Goal: Check status: Check status

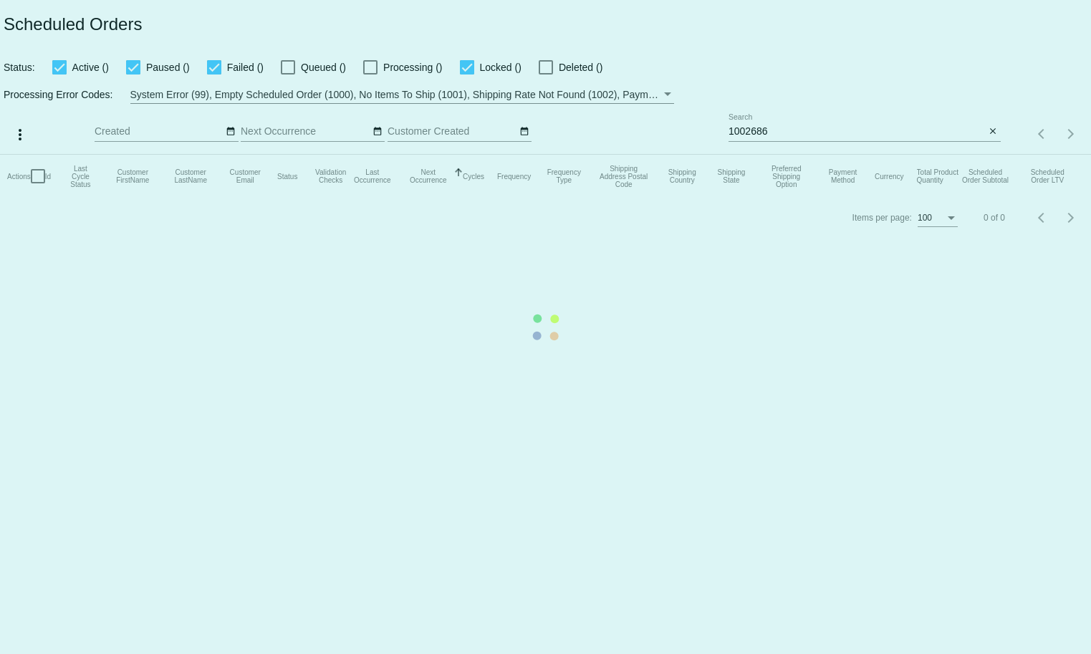
click at [806, 155] on mat-table "Actions Id Last Cycle Status Customer FirstName Customer LastName Customer Emai…" at bounding box center [545, 176] width 1091 height 43
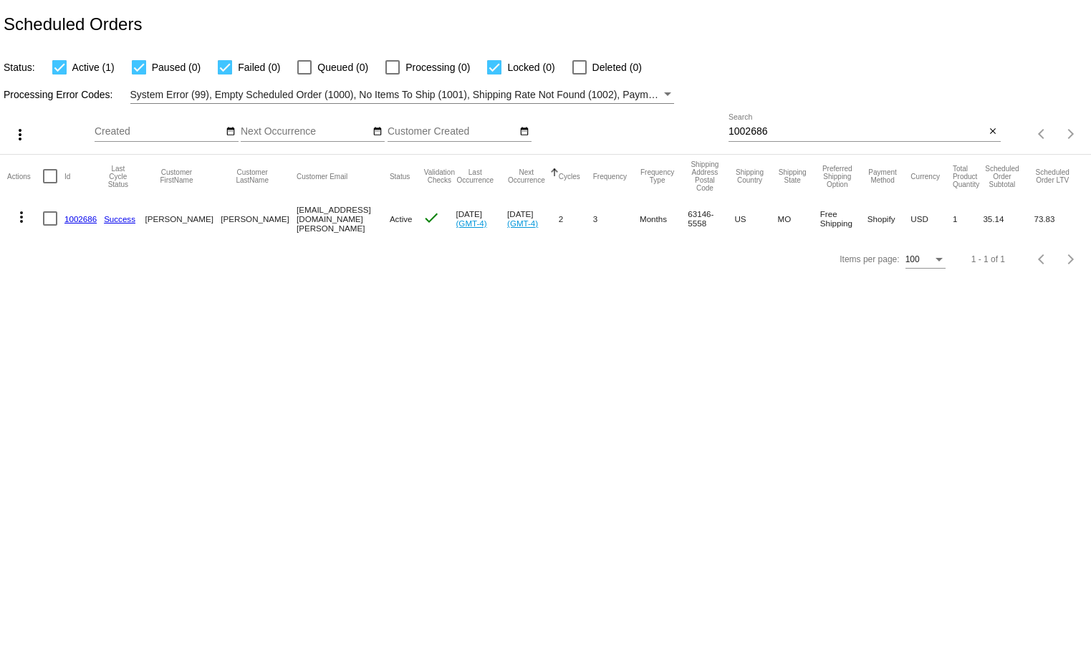
click at [77, 217] on link "1002686" at bounding box center [80, 218] width 32 height 9
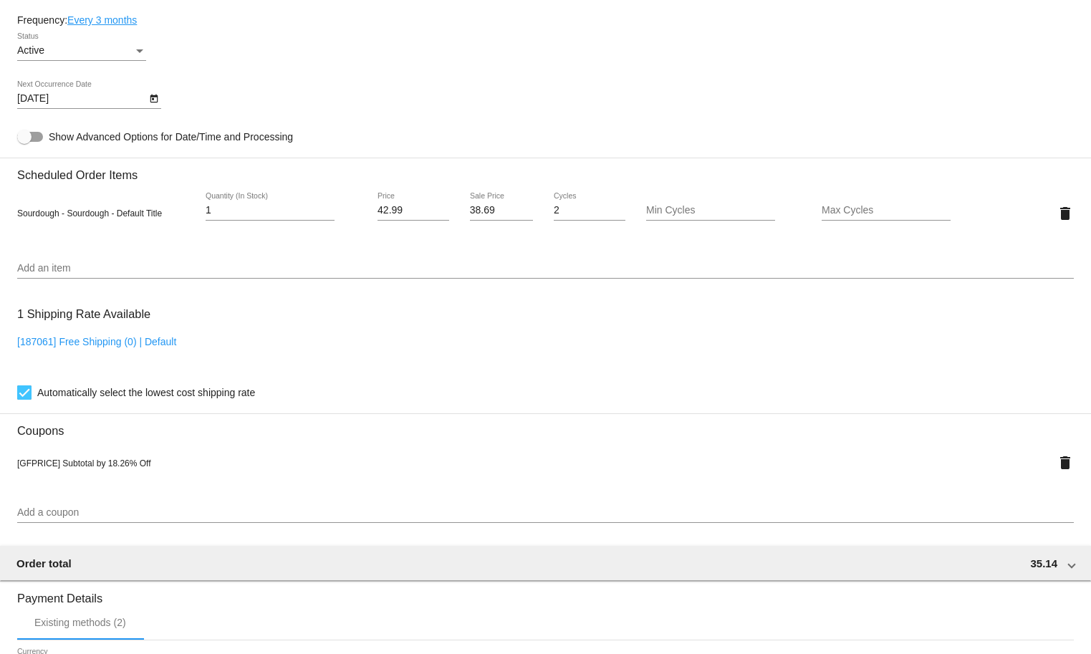
scroll to position [843, 0]
drag, startPoint x: 405, startPoint y: 214, endPoint x: 371, endPoint y: 213, distance: 33.7
click at [371, 213] on div "42.99 Price" at bounding box center [414, 211] width 88 height 41
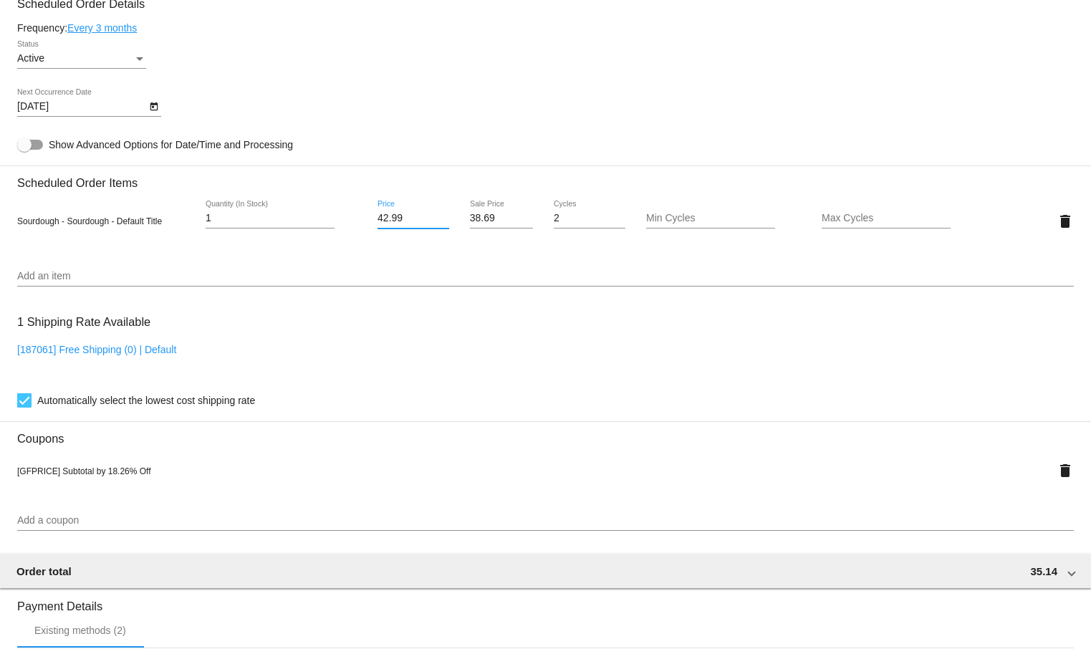
scroll to position [831, 0]
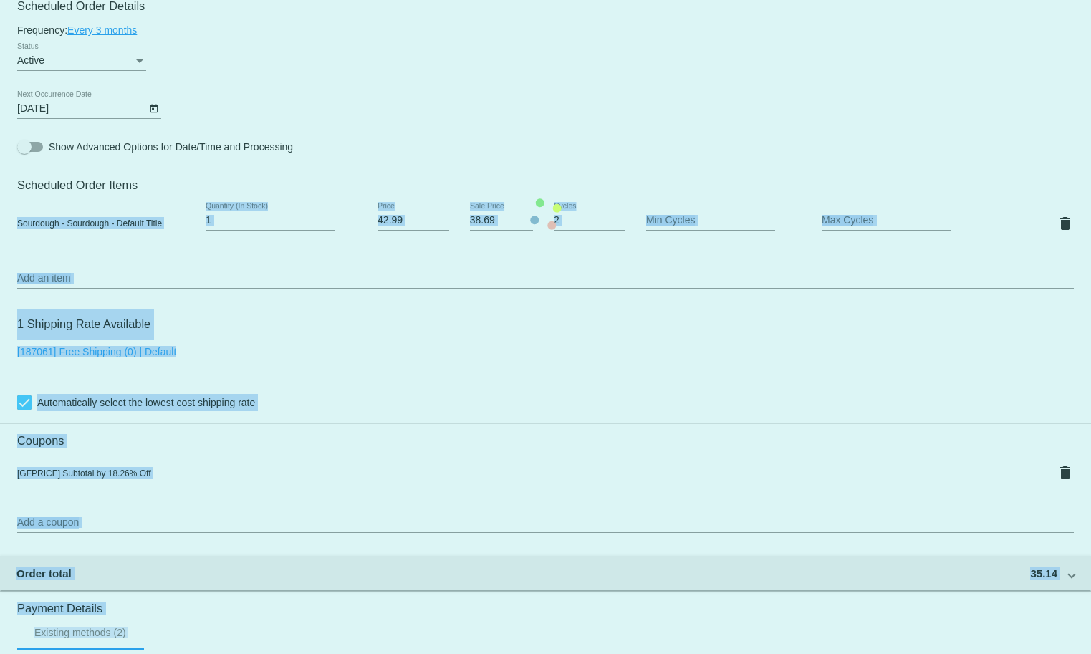
drag, startPoint x: 162, startPoint y: 233, endPoint x: 45, endPoint y: 230, distance: 116.8
click at [0, 230] on html "arrow_back Scheduled Order #1002686 Active more_vert Last Processing Cycle ID: …" at bounding box center [545, 327] width 1091 height 654
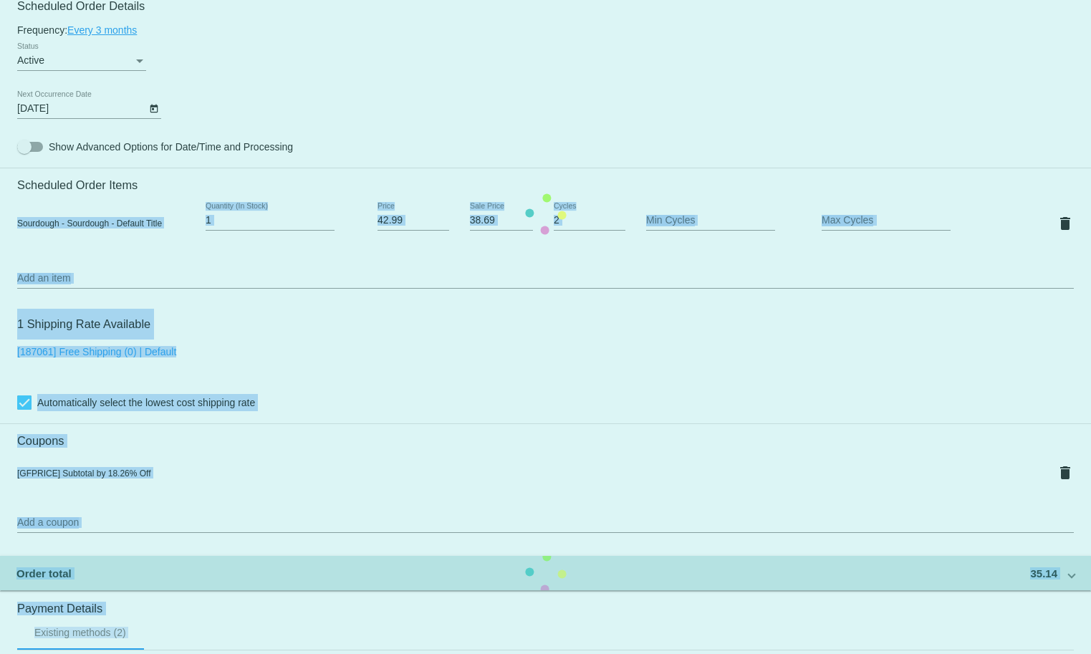
click at [122, 232] on mat-card "Customer 6168941: [PERSON_NAME] [EMAIL_ADDRESS][DOMAIN_NAME][PERSON_NAME] Custo…" at bounding box center [545, 214] width 1091 height 1483
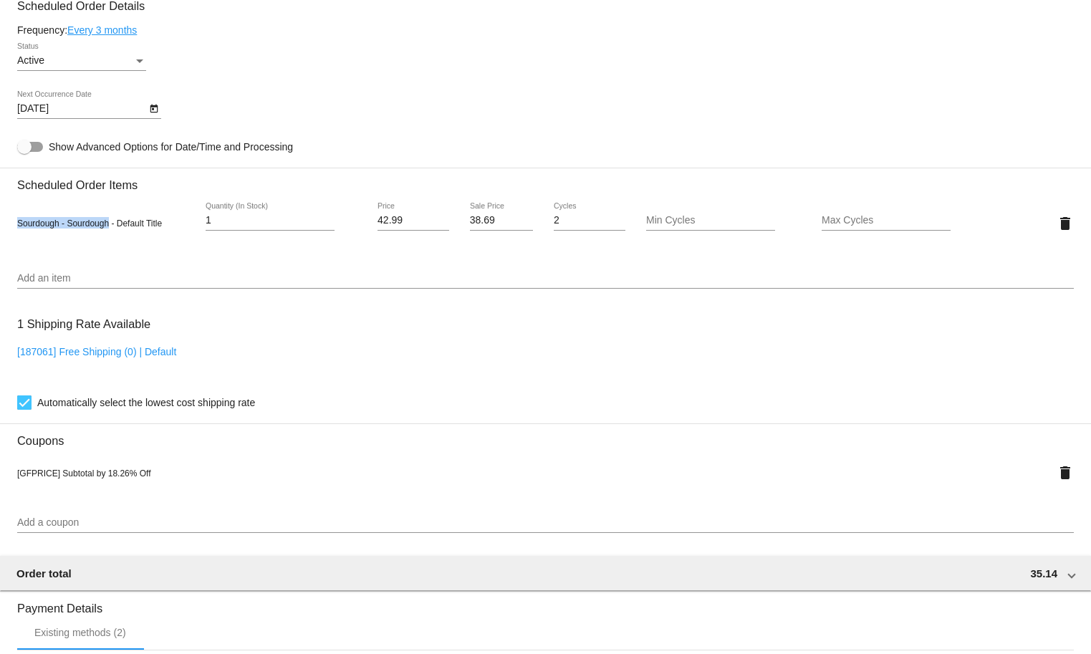
drag, startPoint x: 105, startPoint y: 232, endPoint x: -19, endPoint y: 233, distance: 123.9
click at [0, 233] on html "arrow_back Scheduled Order #1002686 Active more_vert Last Processing Cycle ID: …" at bounding box center [545, 327] width 1091 height 654
copy span "Sourdough - Sourdough"
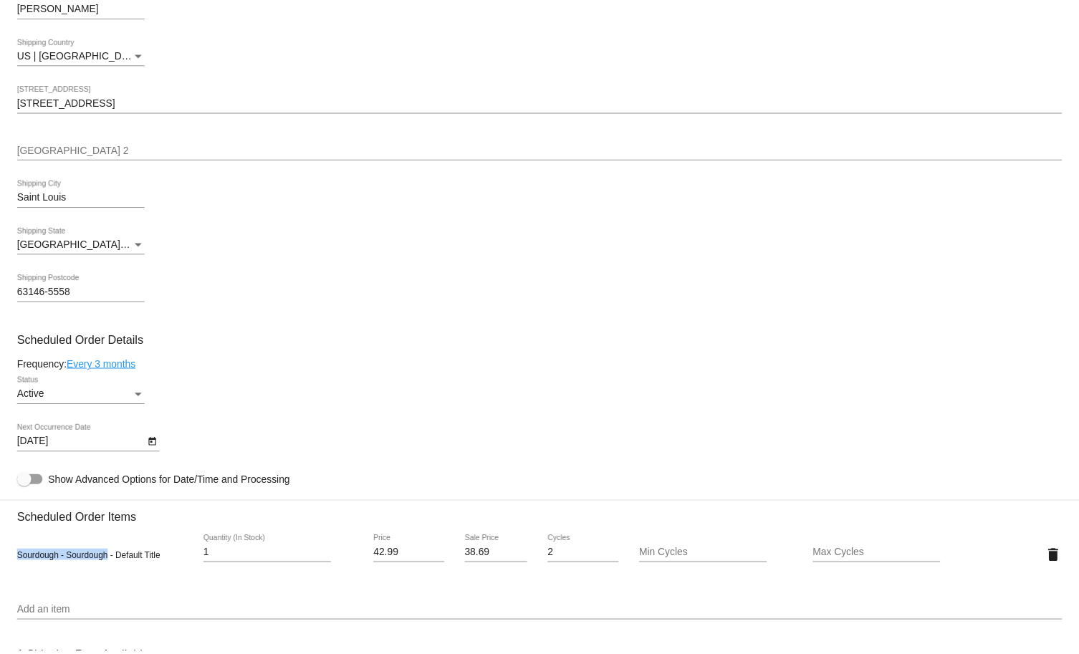
scroll to position [0, 0]
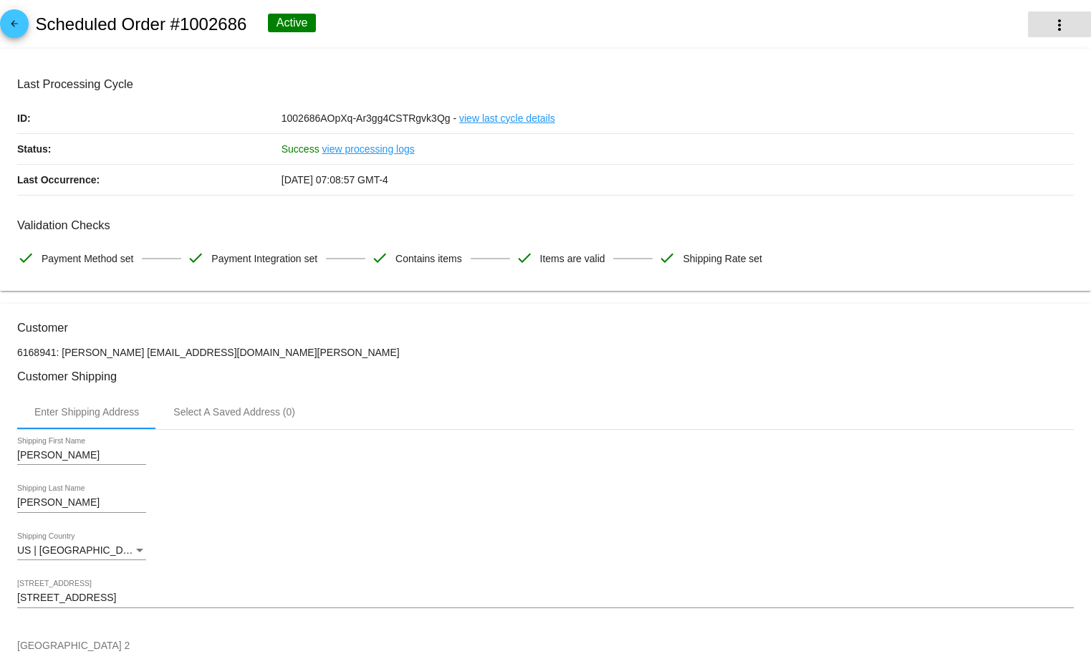
click at [1037, 31] on button "more_vert" at bounding box center [1059, 24] width 63 height 26
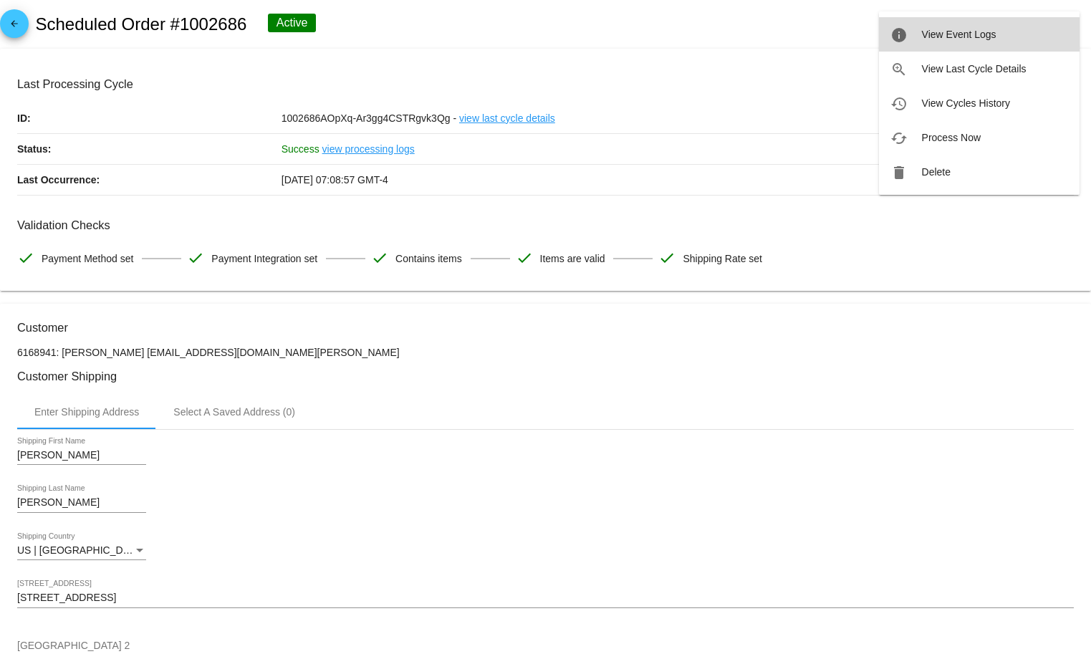
click at [981, 39] on span "View Event Logs" at bounding box center [959, 34] width 74 height 11
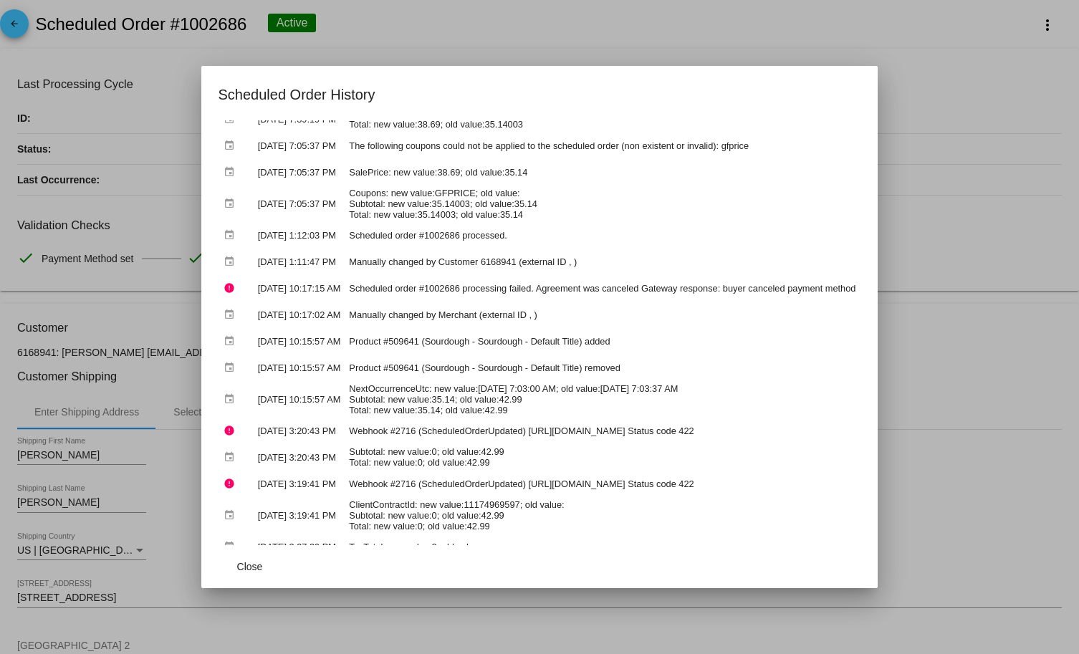
scroll to position [322, 0]
